Goal: Navigation & Orientation: Find specific page/section

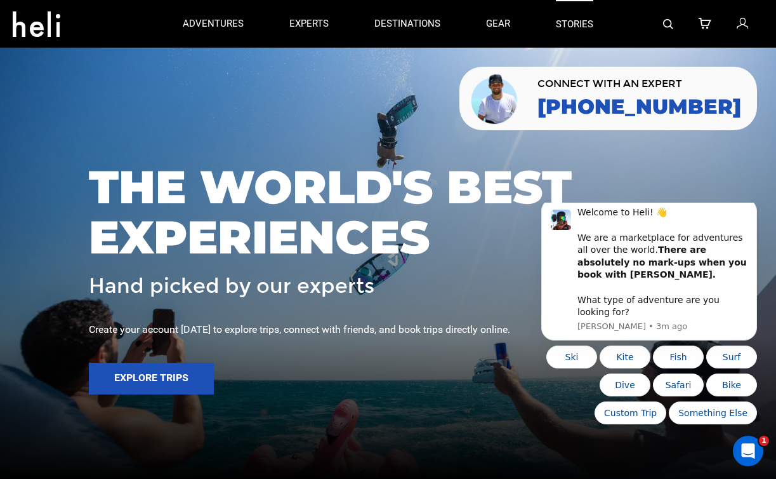
click at [565, 25] on link "stories" at bounding box center [574, 24] width 37 height 48
click at [298, 30] on p "experts" at bounding box center [308, 24] width 39 height 13
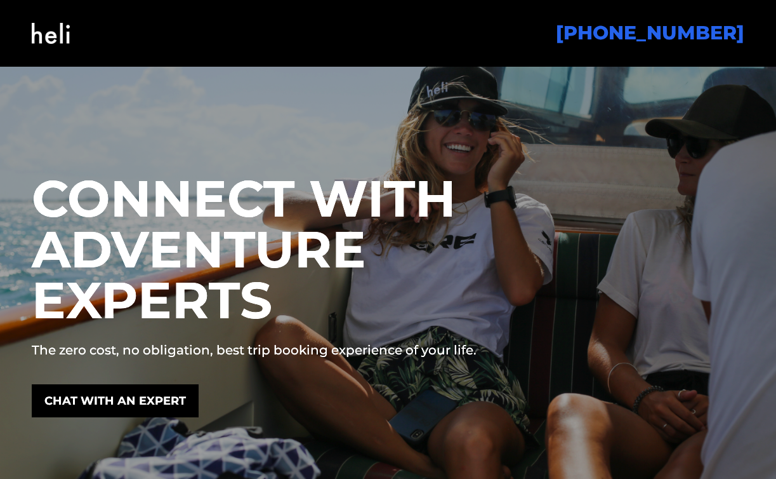
click at [56, 40] on img at bounding box center [51, 33] width 38 height 51
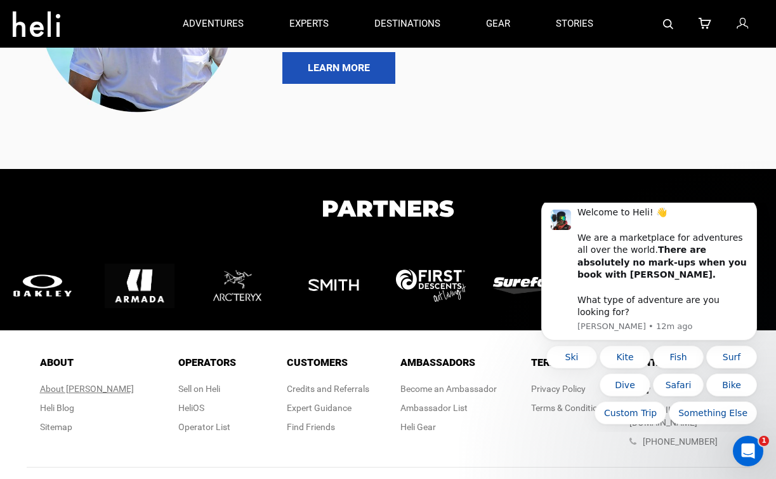
click at [101, 382] on div "About [PERSON_NAME]" at bounding box center [87, 388] width 94 height 13
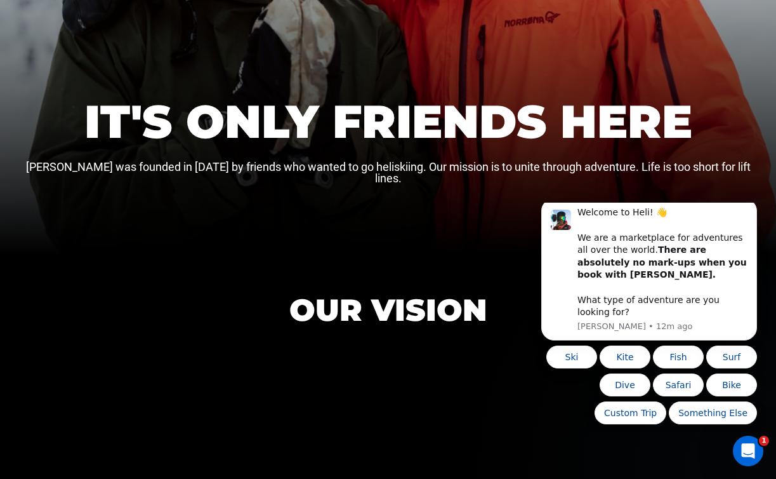
scroll to position [335, 0]
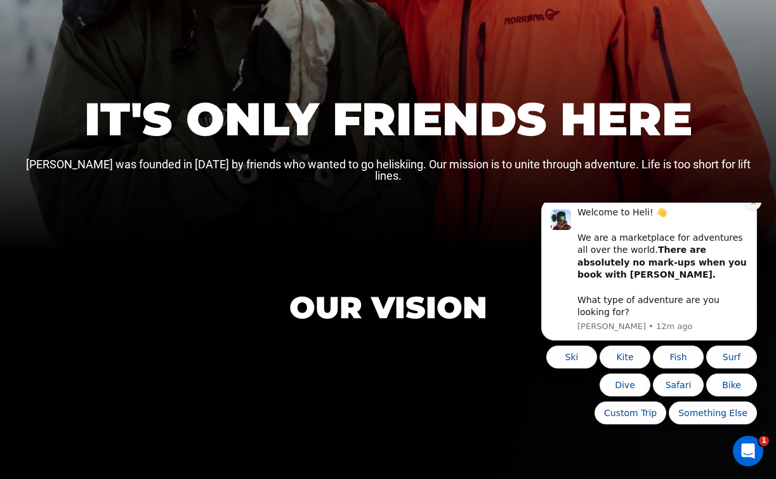
click at [759, 210] on button "Dismiss notification" at bounding box center [753, 202] width 17 height 17
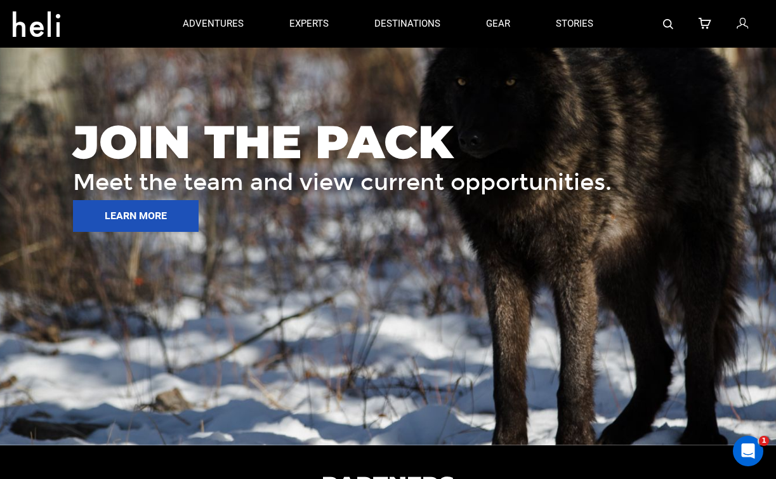
scroll to position [1739, 0]
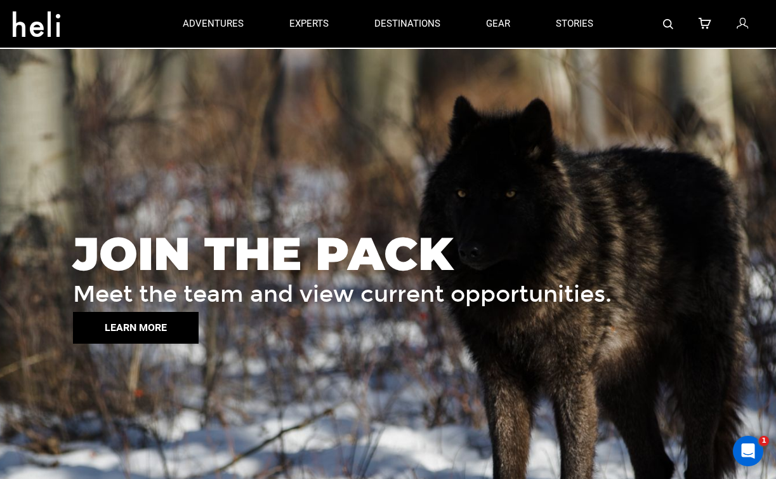
click at [171, 312] on button "LEARN MORE" at bounding box center [136, 328] width 126 height 32
